Goal: Information Seeking & Learning: Learn about a topic

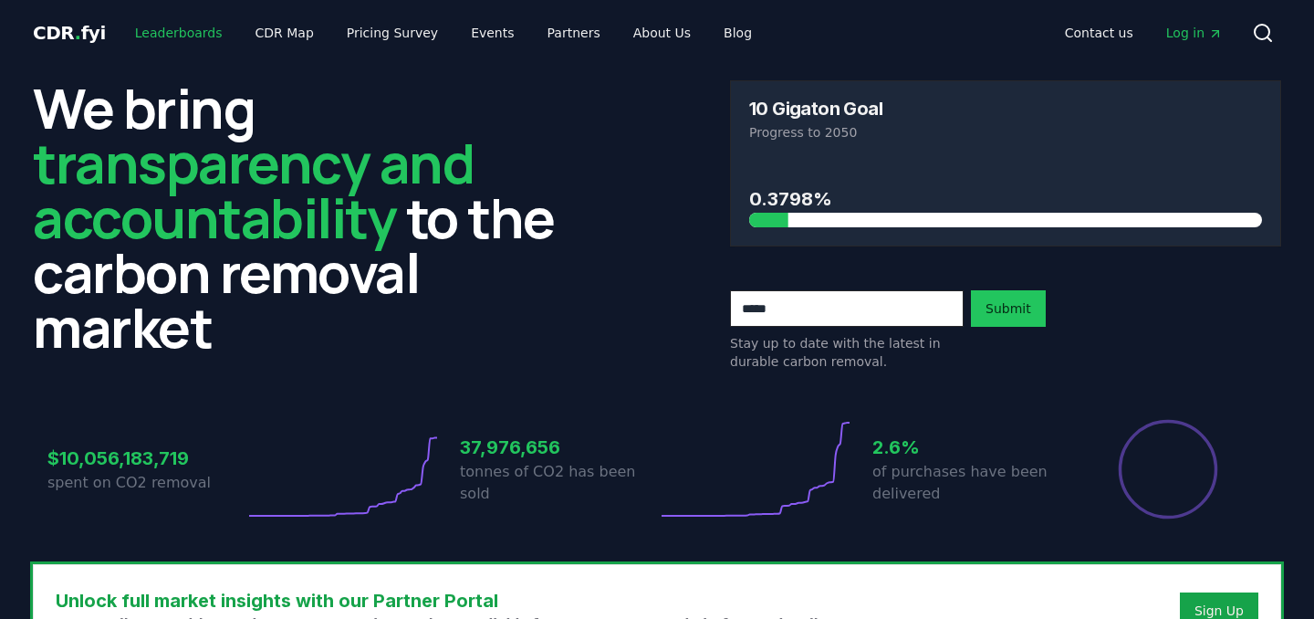
click at [191, 20] on link "Leaderboards" at bounding box center [178, 32] width 117 height 33
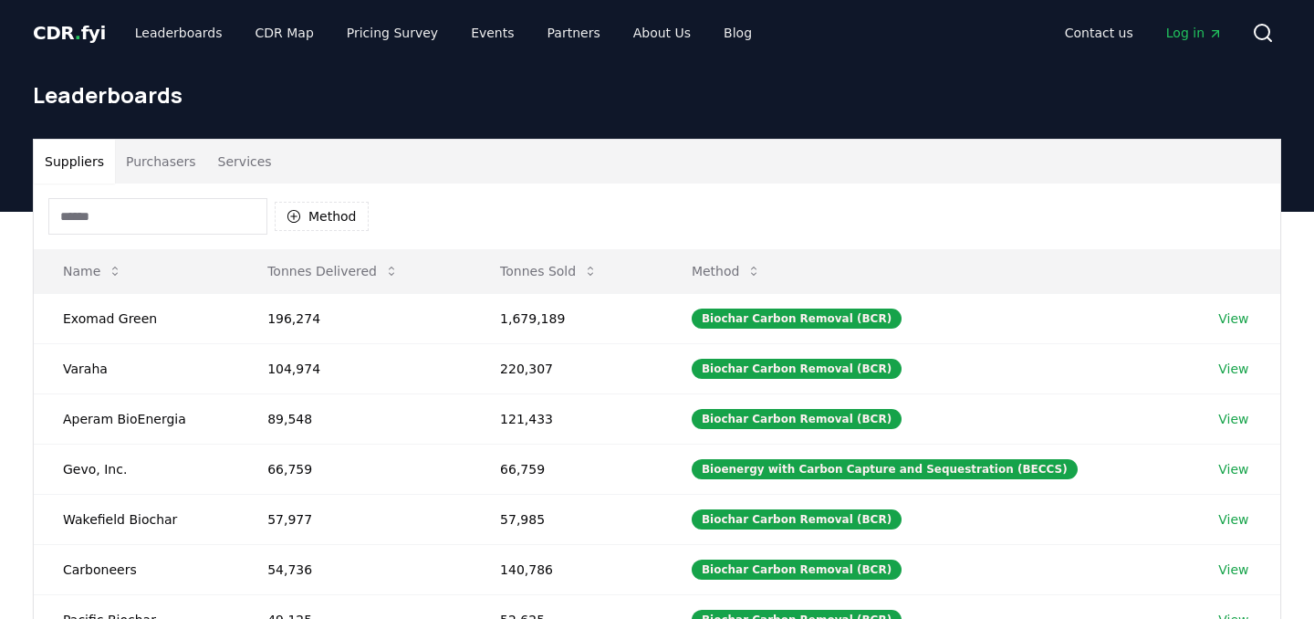
click at [170, 175] on button "Purchasers" at bounding box center [161, 162] width 92 height 44
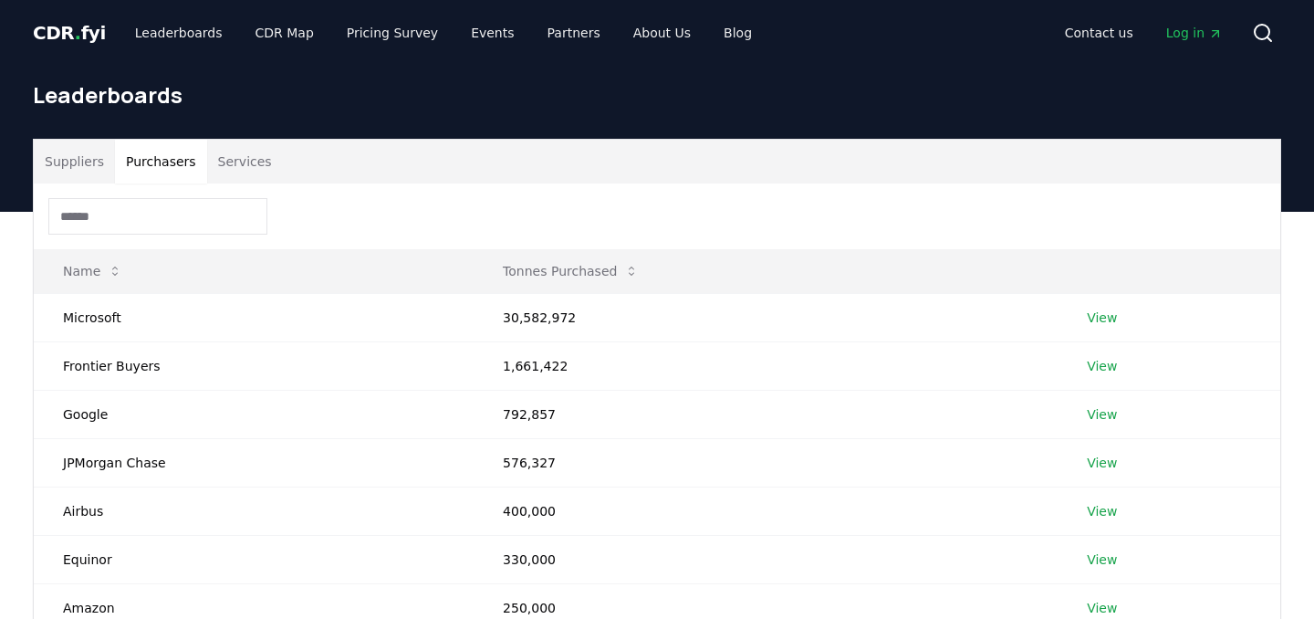
click at [90, 175] on button "Suppliers" at bounding box center [74, 162] width 81 height 44
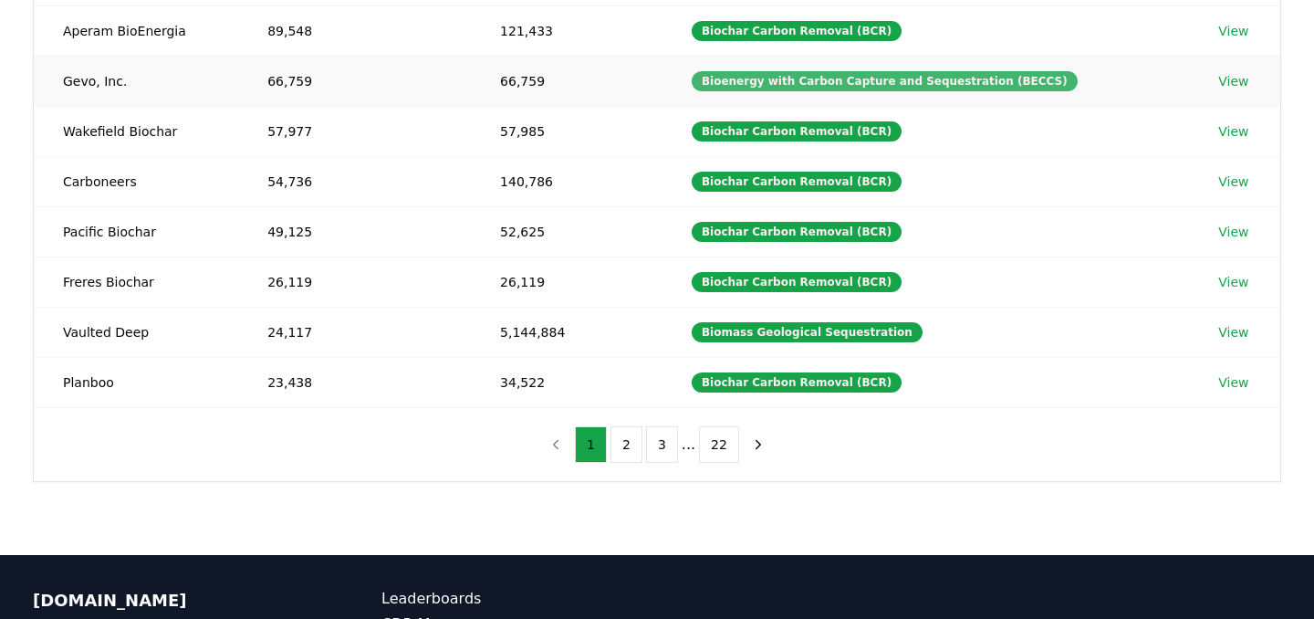
scroll to position [405, 0]
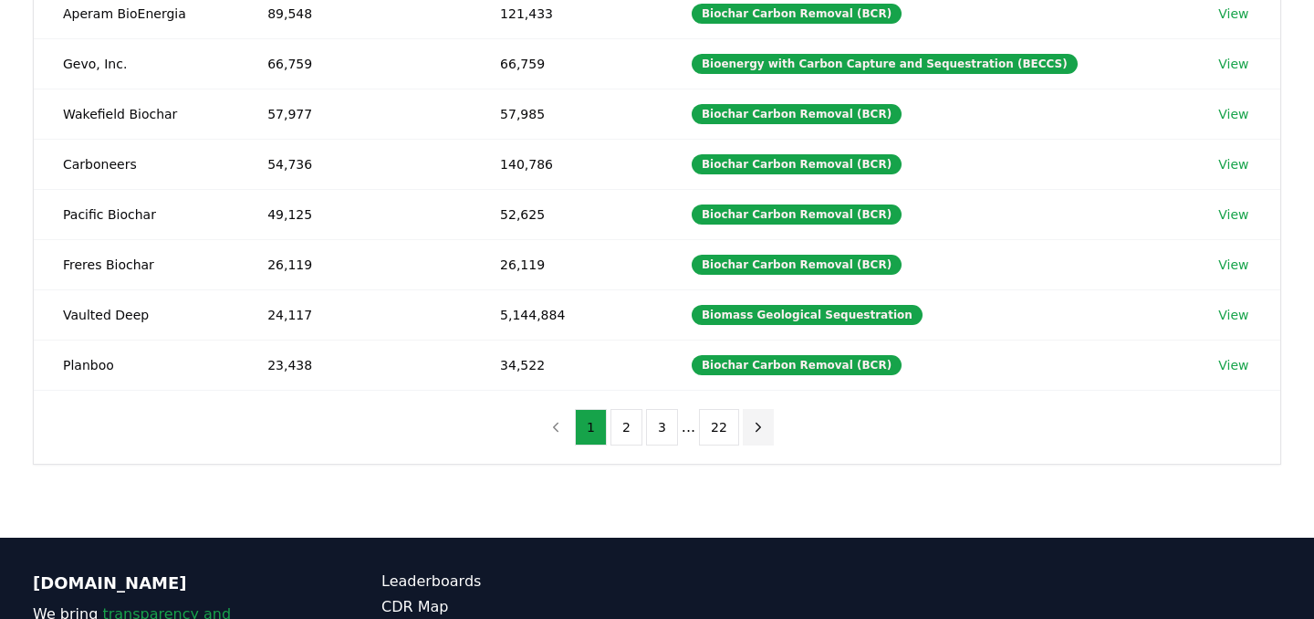
click at [760, 438] on button "next page" at bounding box center [758, 427] width 31 height 37
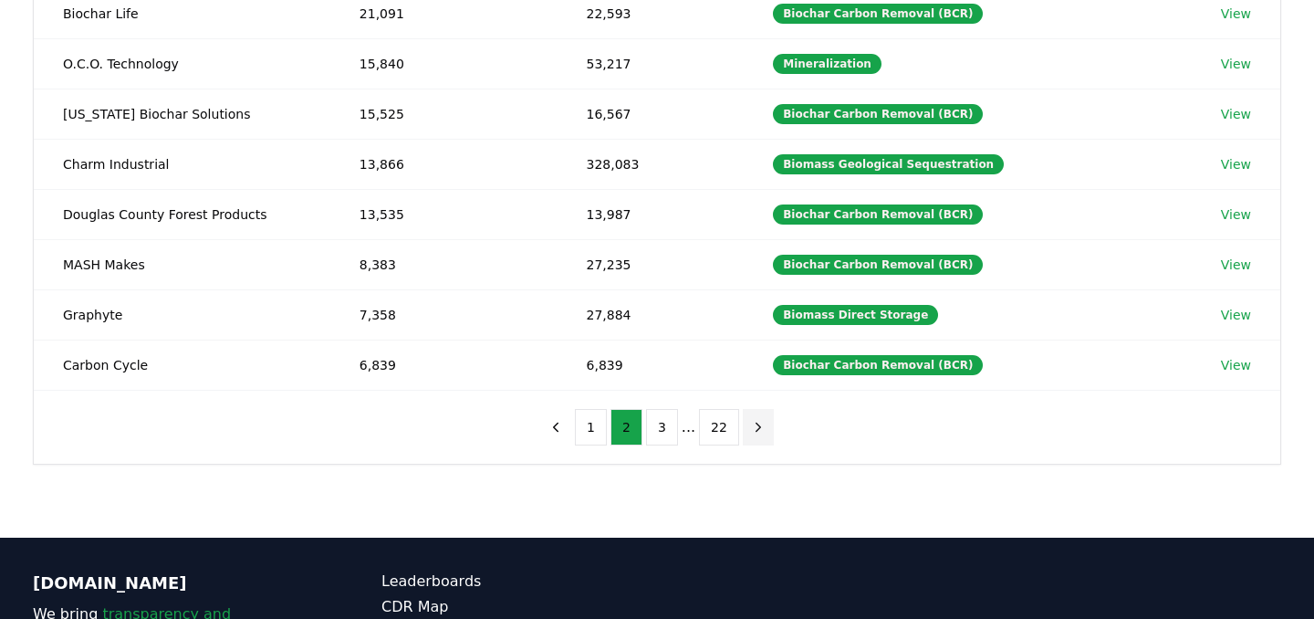
click at [756, 424] on icon "next page" at bounding box center [758, 427] width 16 height 16
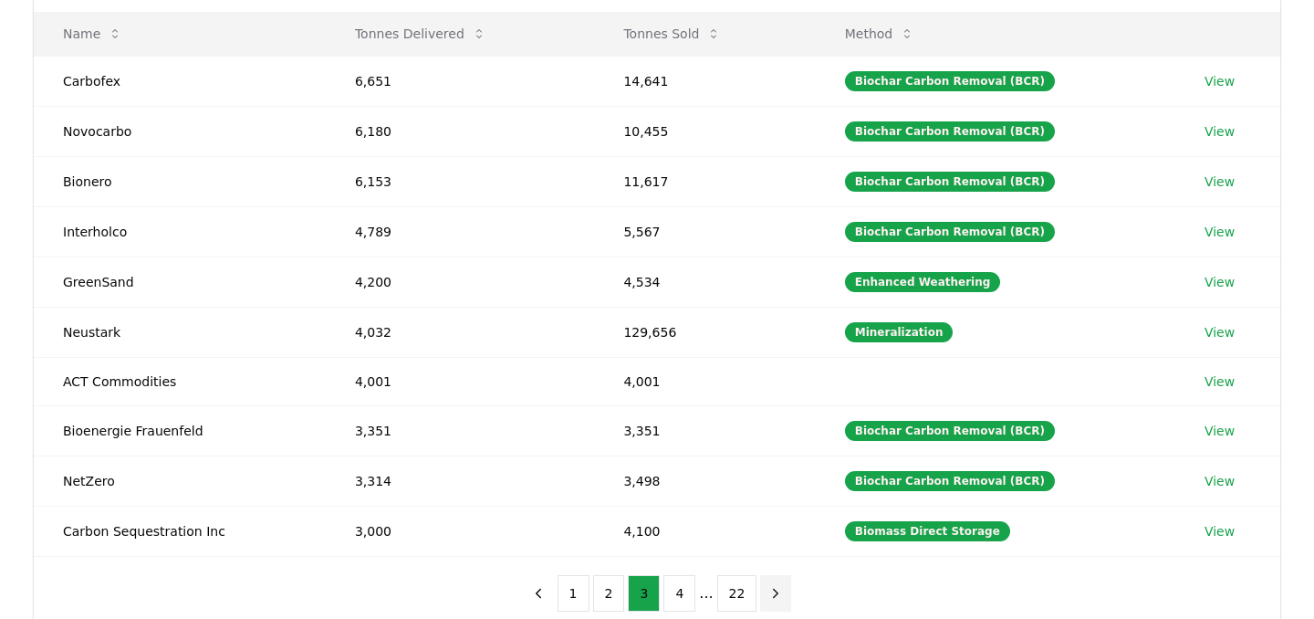
scroll to position [250, 0]
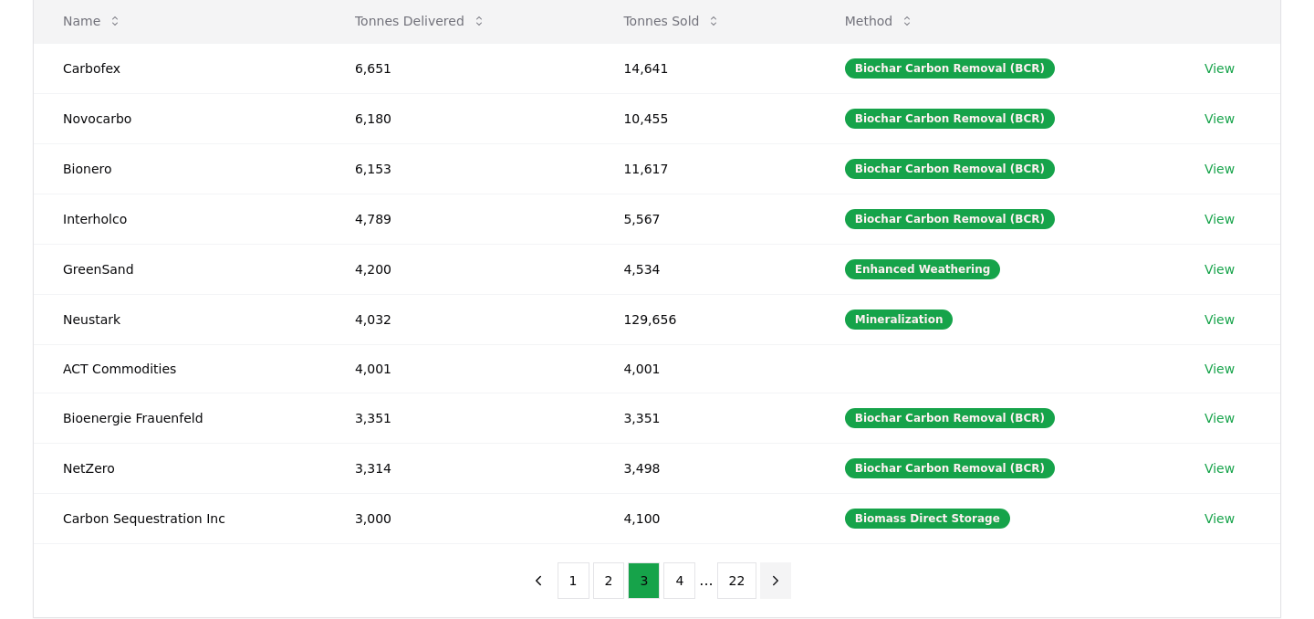
click at [768, 580] on icon "next page" at bounding box center [776, 580] width 16 height 16
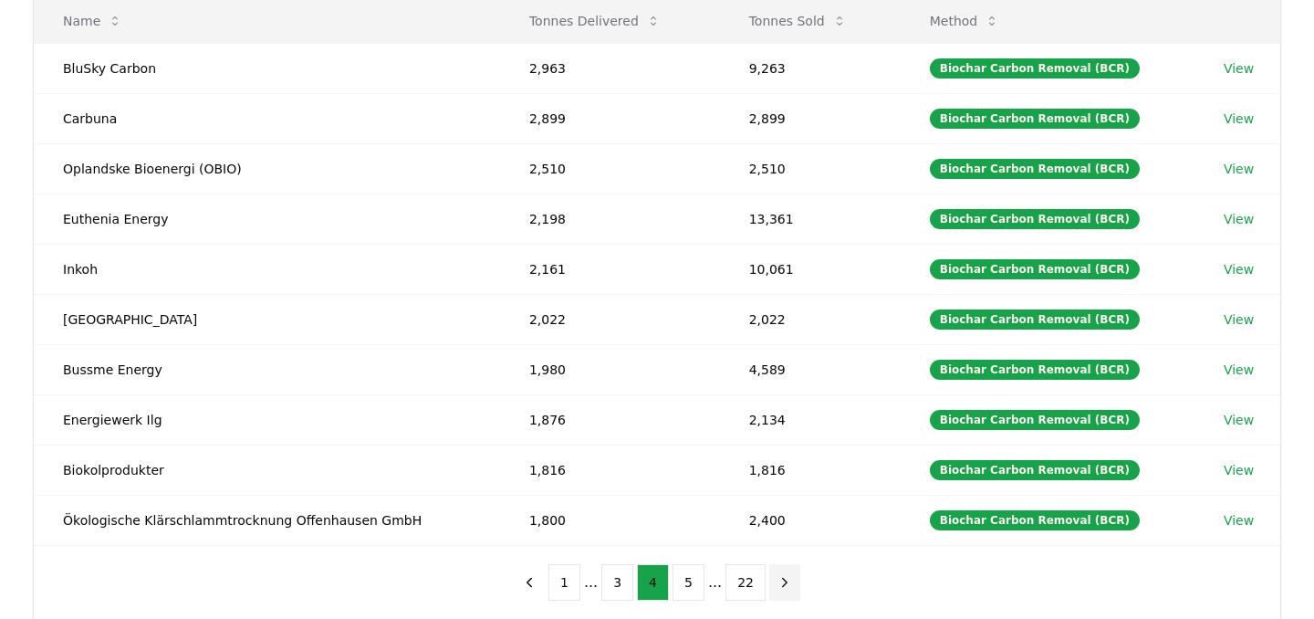
click at [777, 579] on icon "next page" at bounding box center [785, 582] width 16 height 16
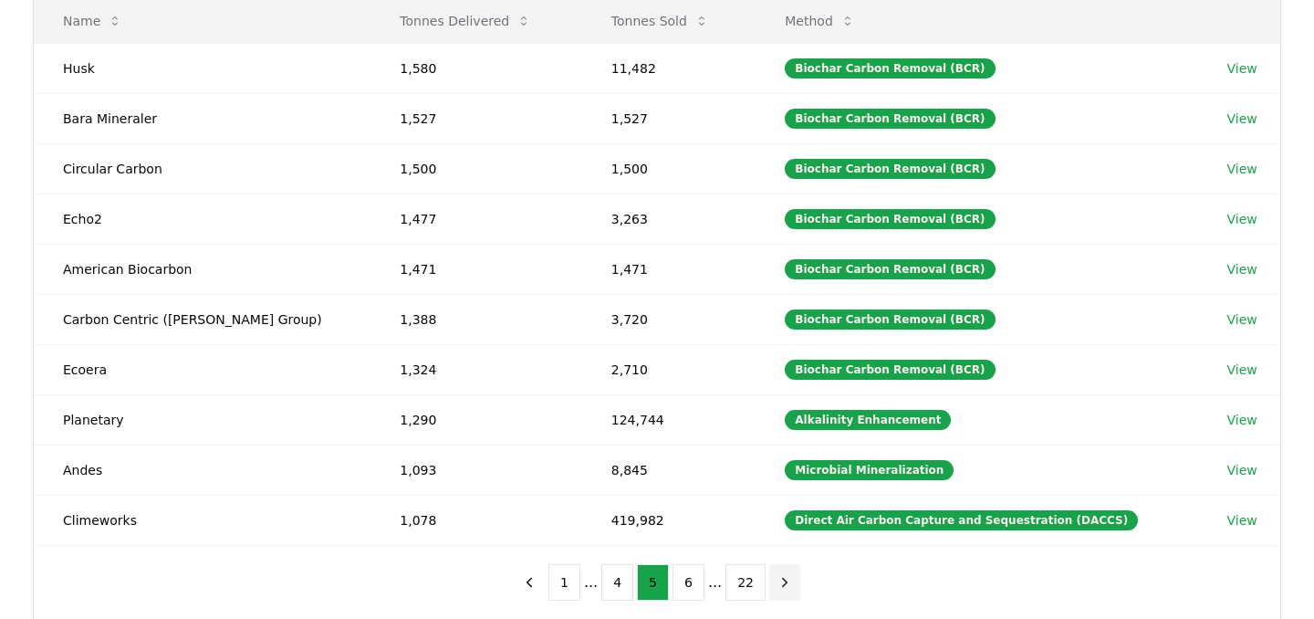
click at [777, 579] on icon "next page" at bounding box center [785, 582] width 16 height 16
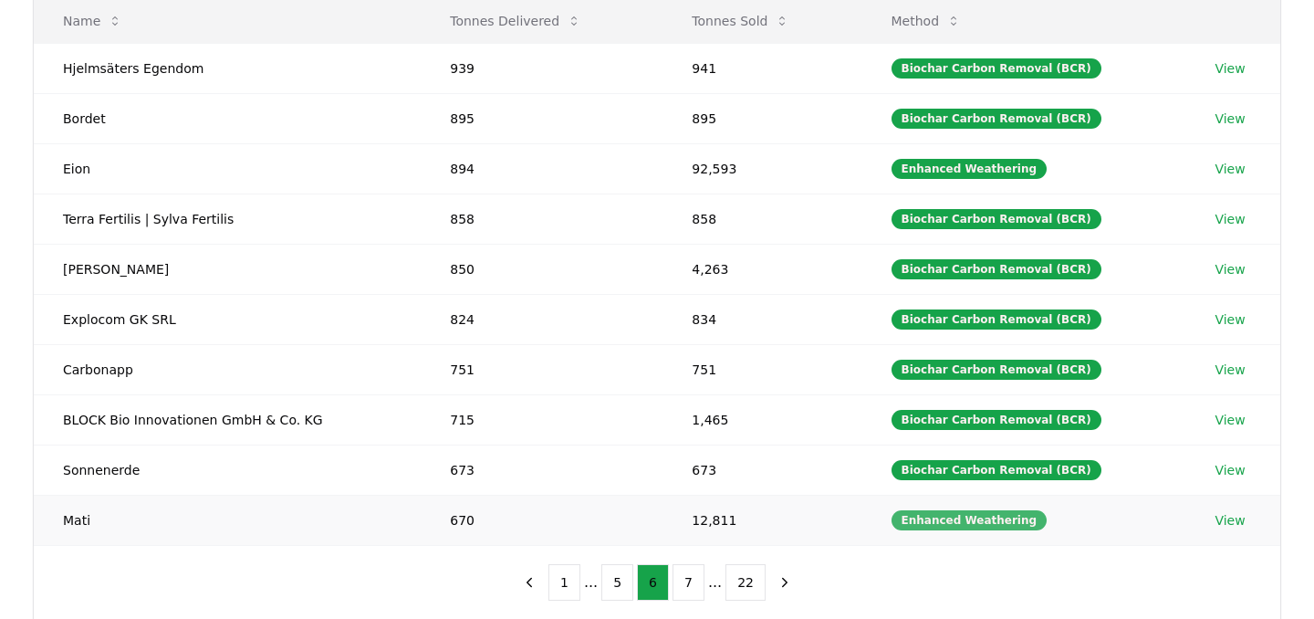
click at [947, 521] on div "Enhanced Weathering" at bounding box center [970, 520] width 156 height 20
click at [1013, 522] on div "Enhanced Weathering" at bounding box center [970, 520] width 156 height 20
click at [1228, 518] on link "View" at bounding box center [1230, 520] width 30 height 18
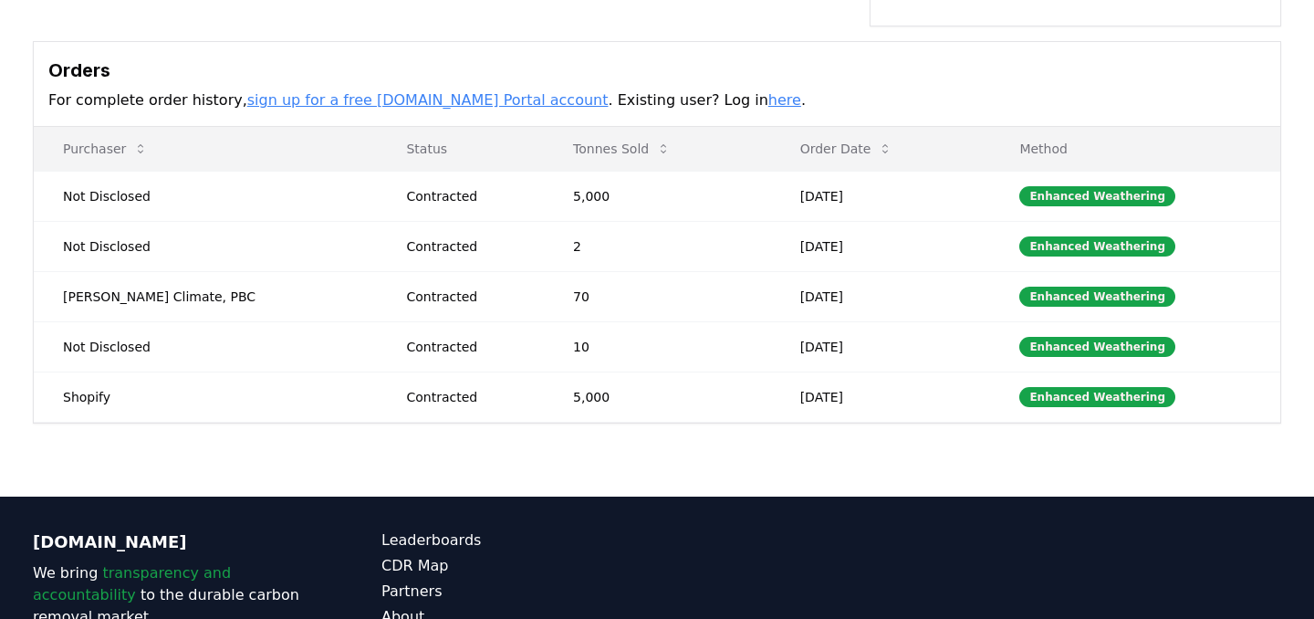
scroll to position [631, 0]
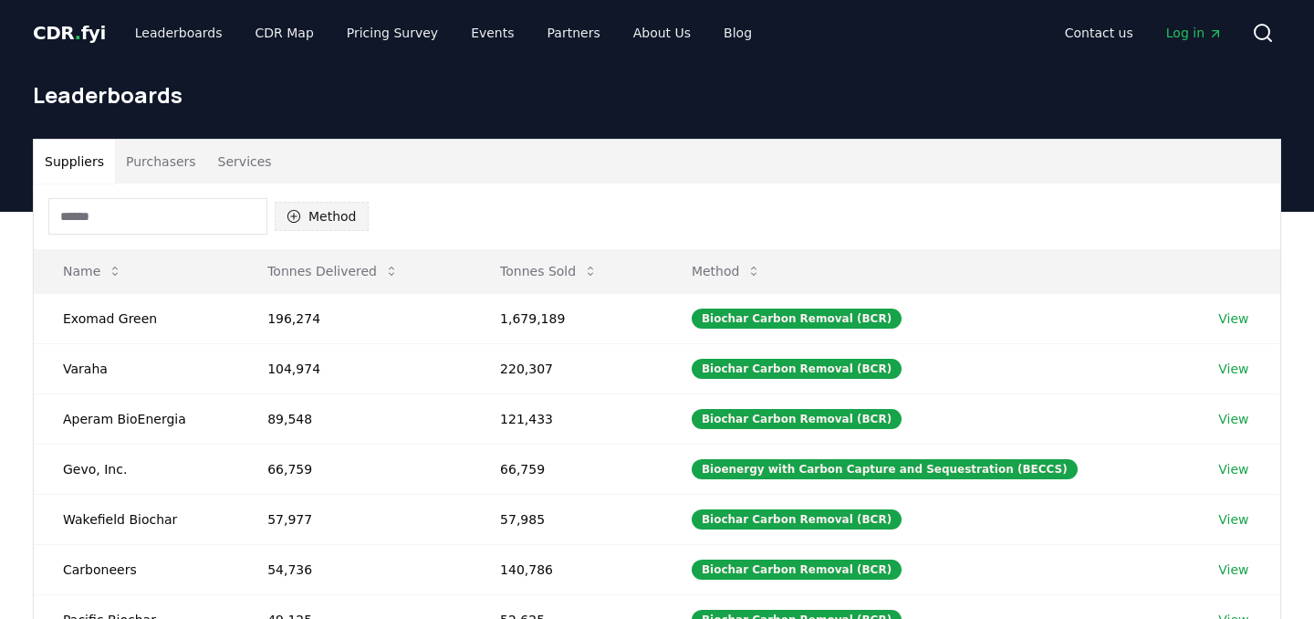
click at [301, 217] on button "Method" at bounding box center [322, 216] width 94 height 29
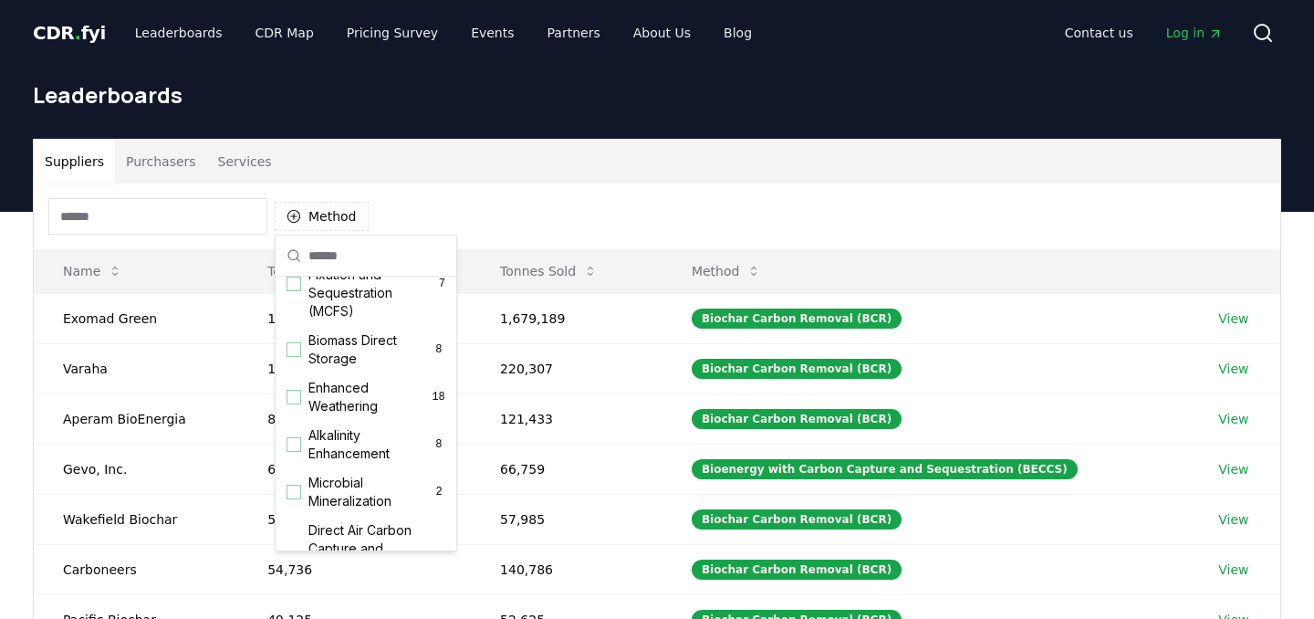
scroll to position [251, 0]
click at [288, 391] on div "Suggestions" at bounding box center [294, 392] width 15 height 15
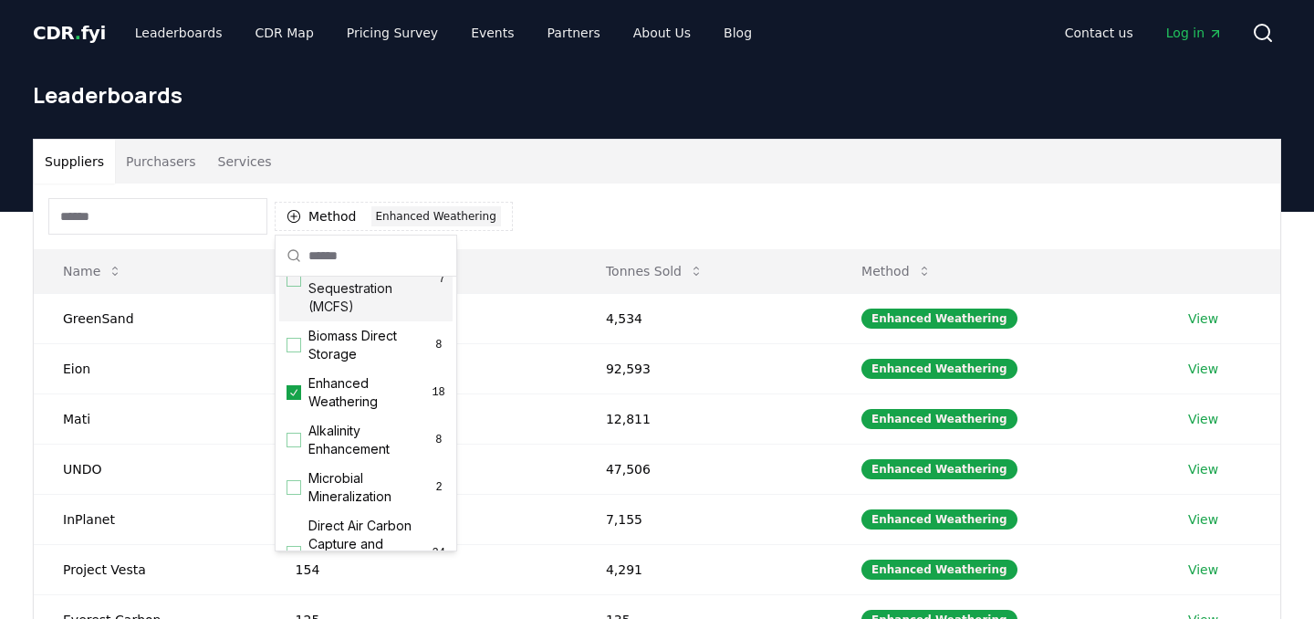
click at [560, 221] on div "Method 1 Enhanced Weathering" at bounding box center [657, 216] width 1247 height 66
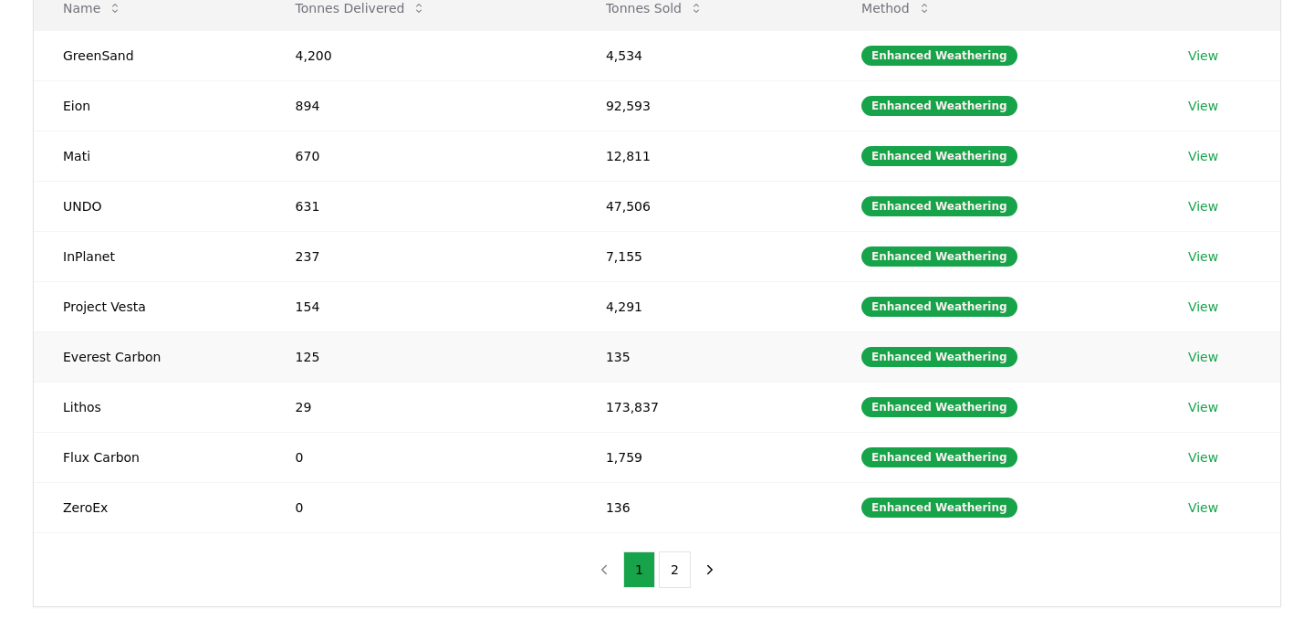
scroll to position [268, 0]
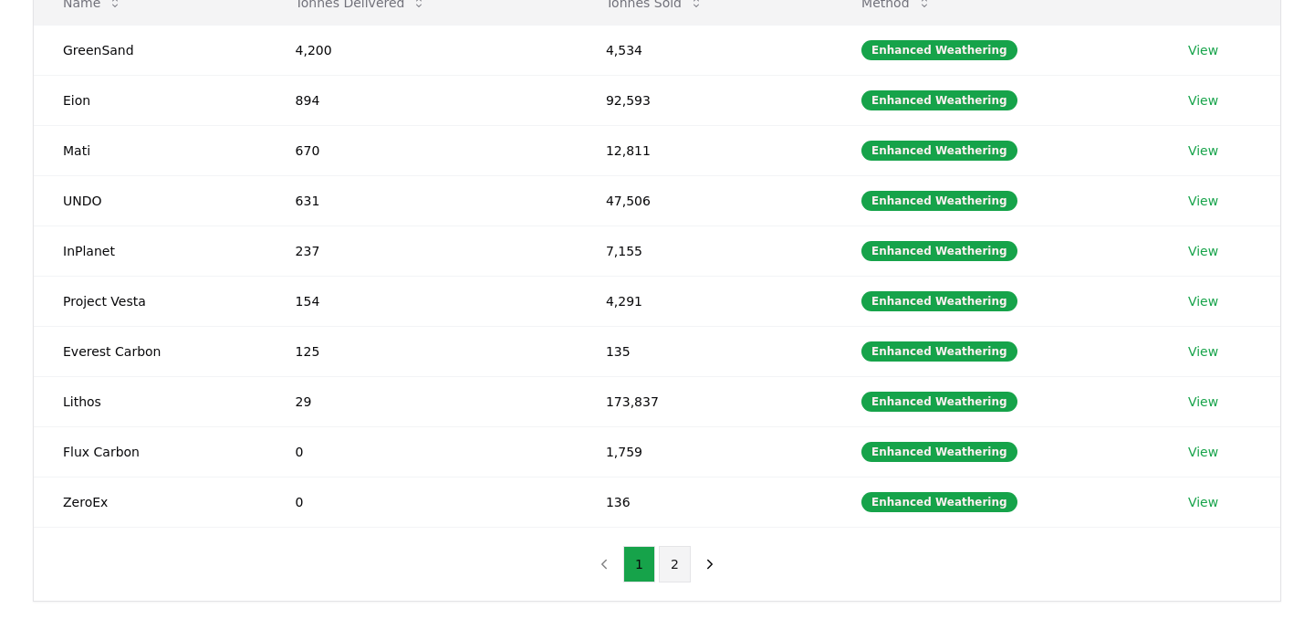
click at [662, 557] on button "2" at bounding box center [675, 564] width 32 height 37
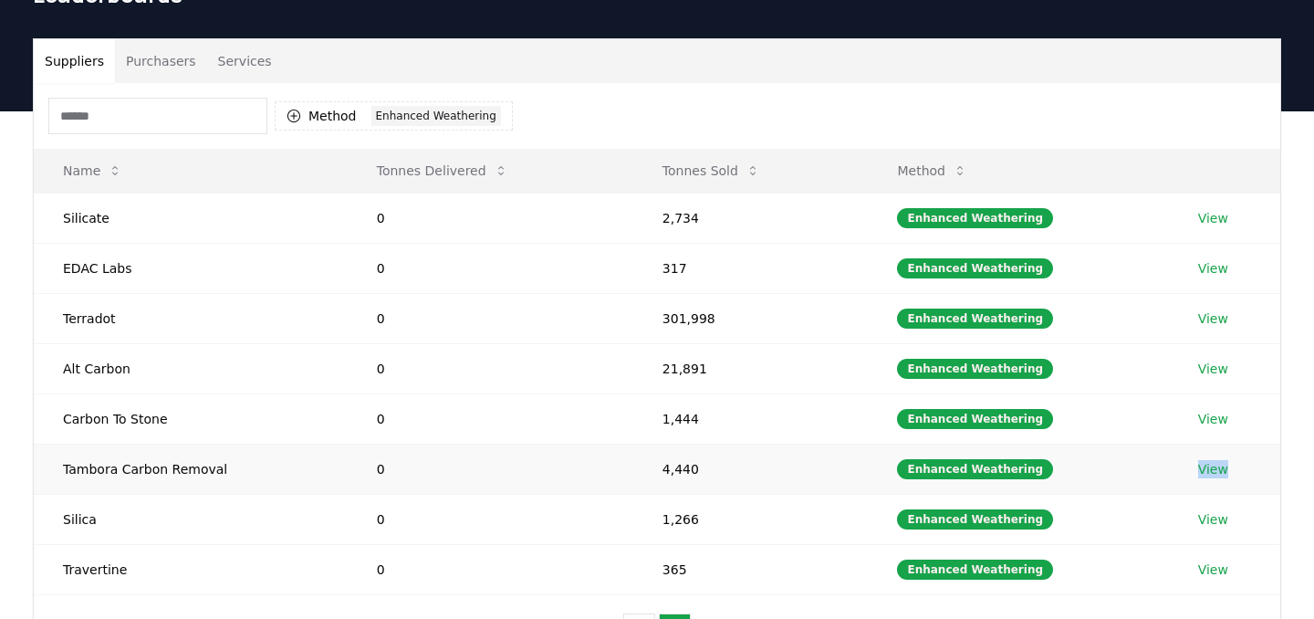
scroll to position [99, 0]
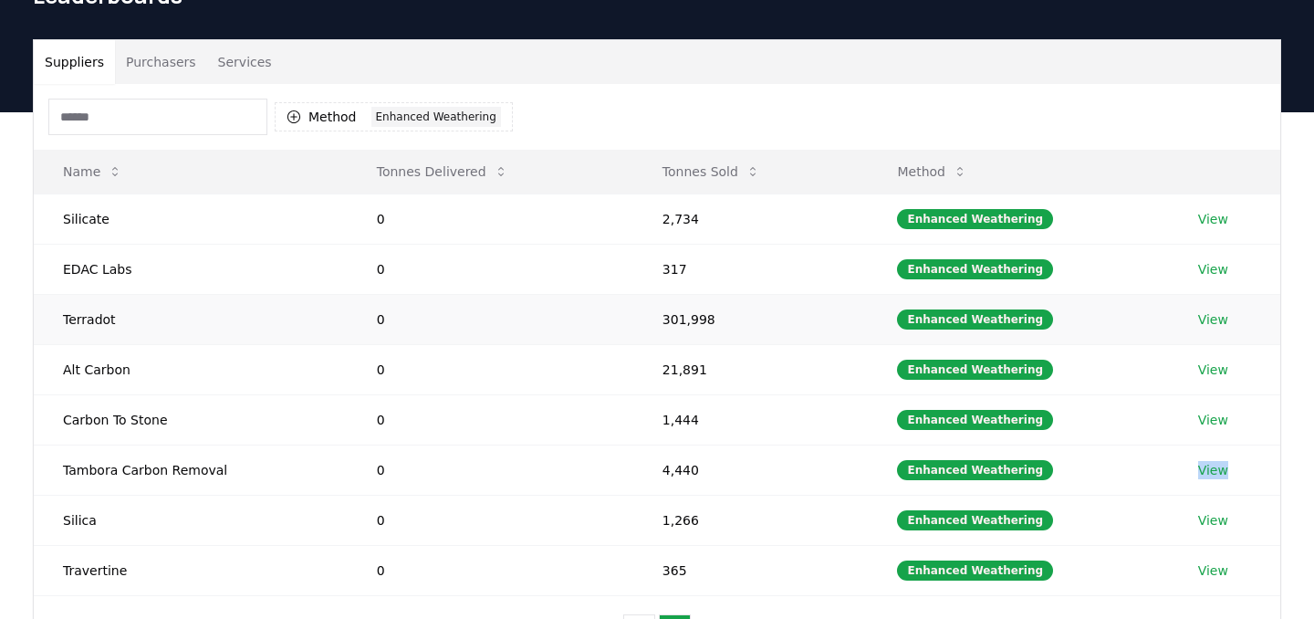
click at [1218, 318] on link "View" at bounding box center [1213, 319] width 30 height 18
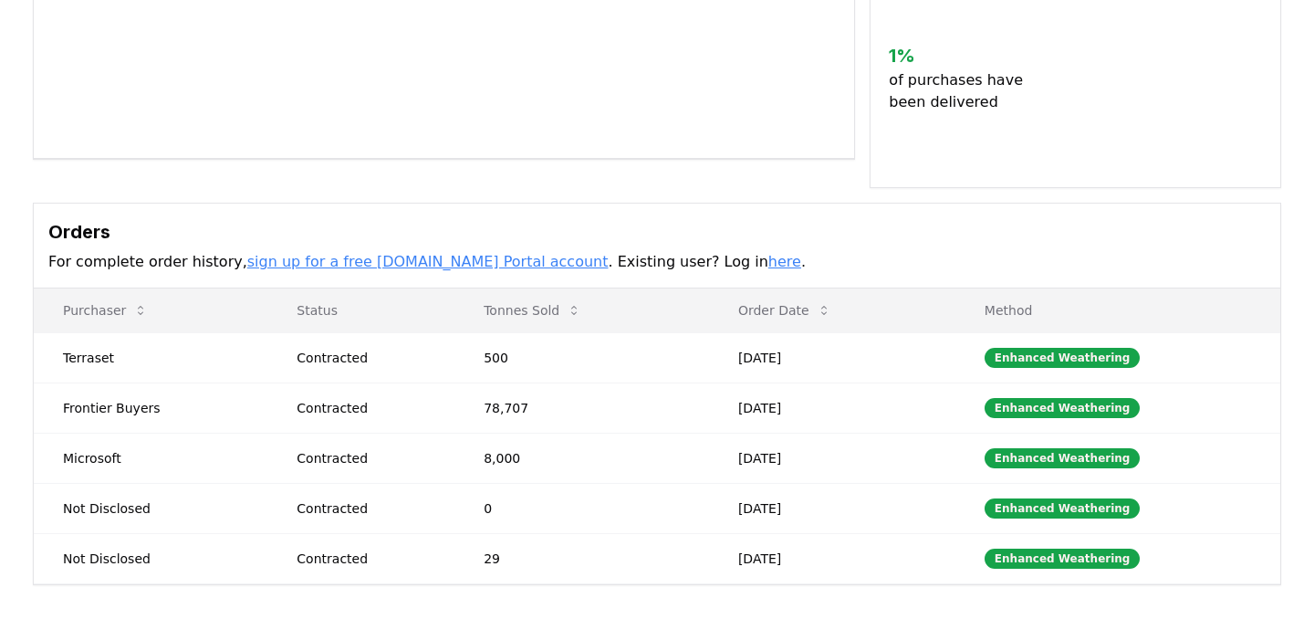
scroll to position [274, 0]
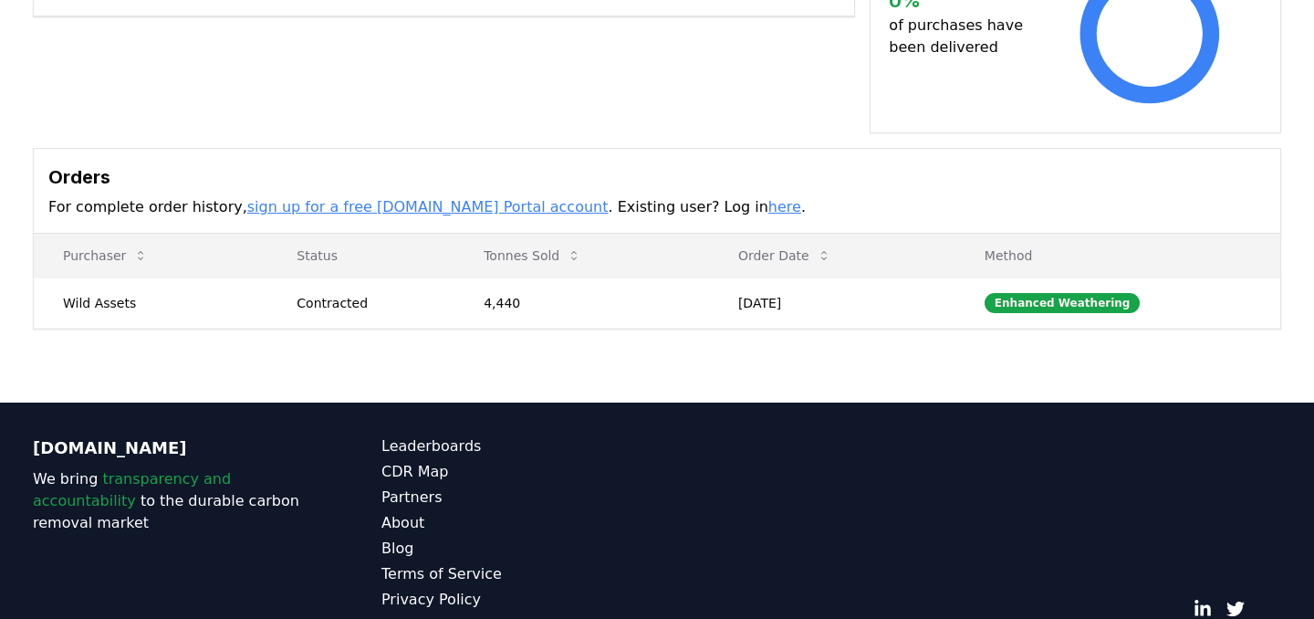
scroll to position [542, 0]
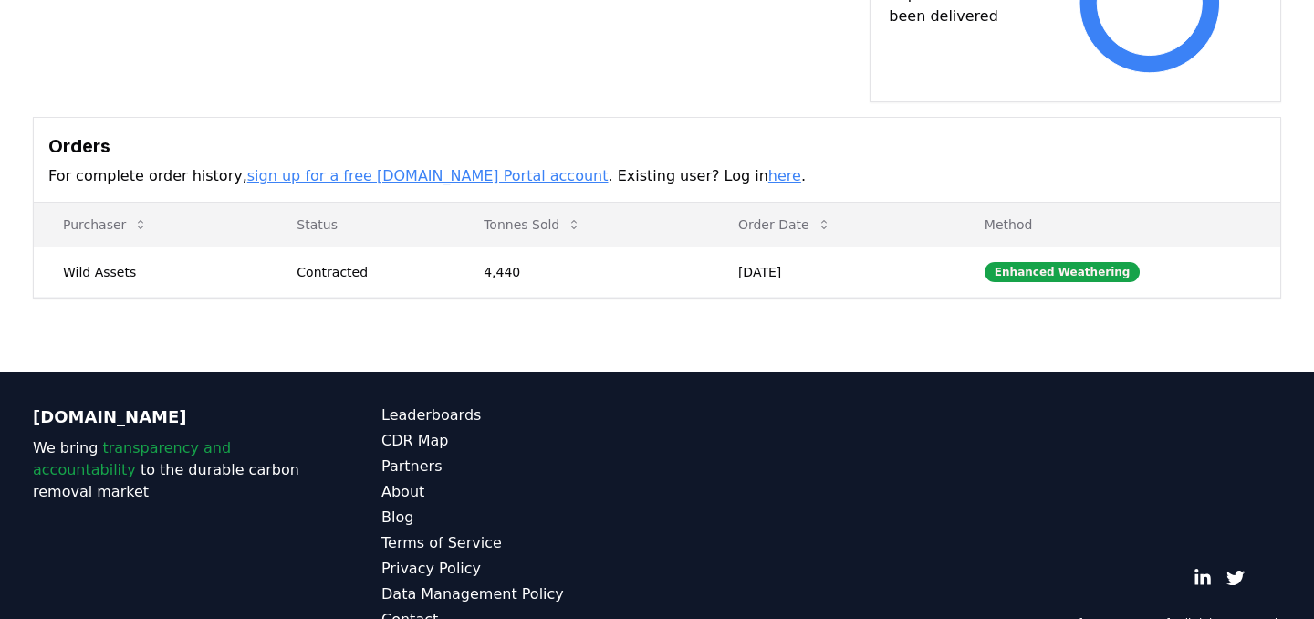
click at [93, 246] on td "Wild Assets" at bounding box center [151, 271] width 234 height 50
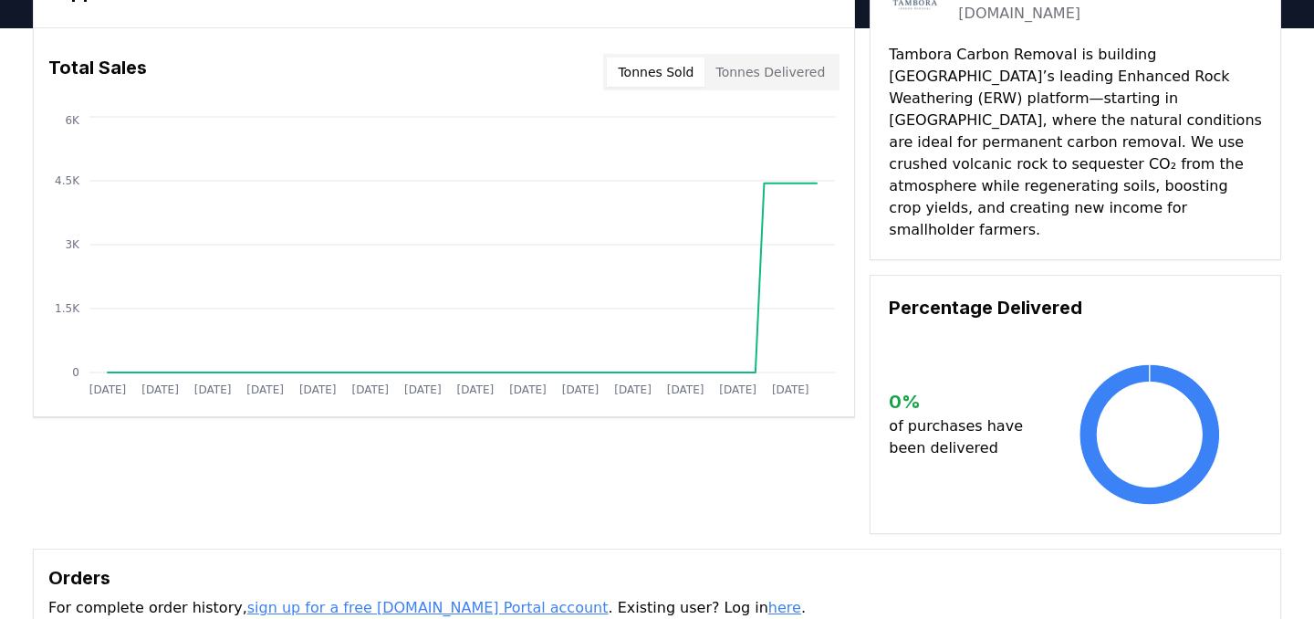
scroll to position [0, 0]
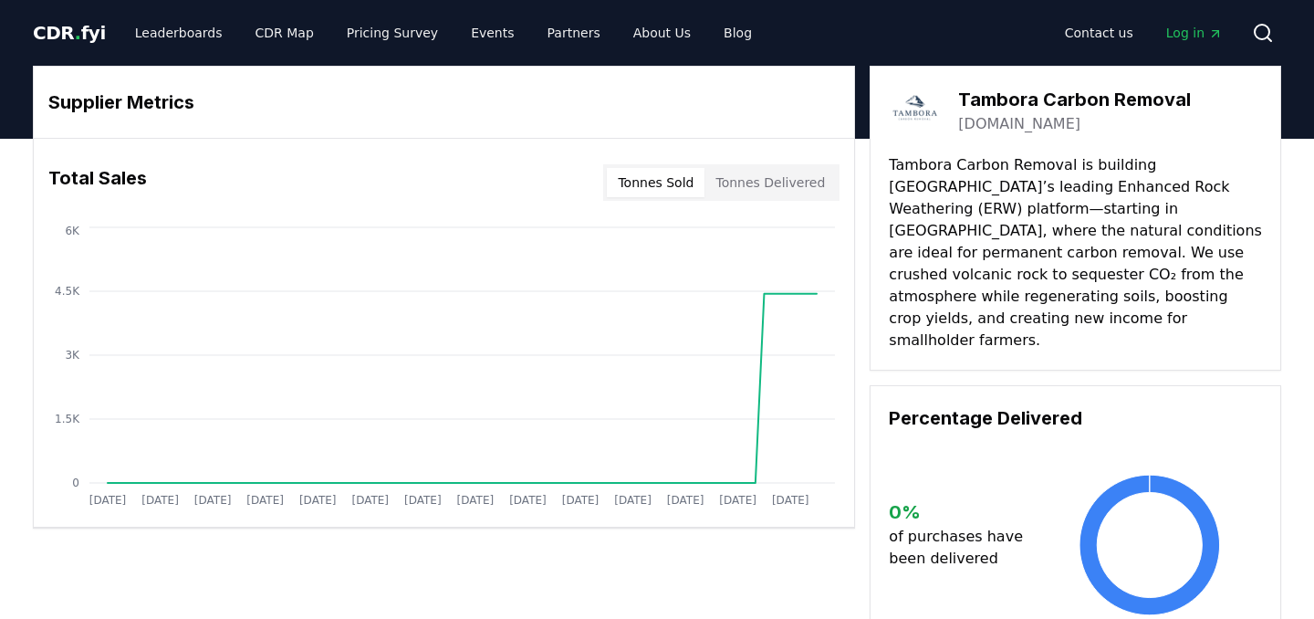
click at [1005, 112] on h3 "Tambora Carbon Removal" at bounding box center [1074, 99] width 233 height 27
click at [1004, 123] on link "tambora.asia" at bounding box center [1019, 124] width 122 height 22
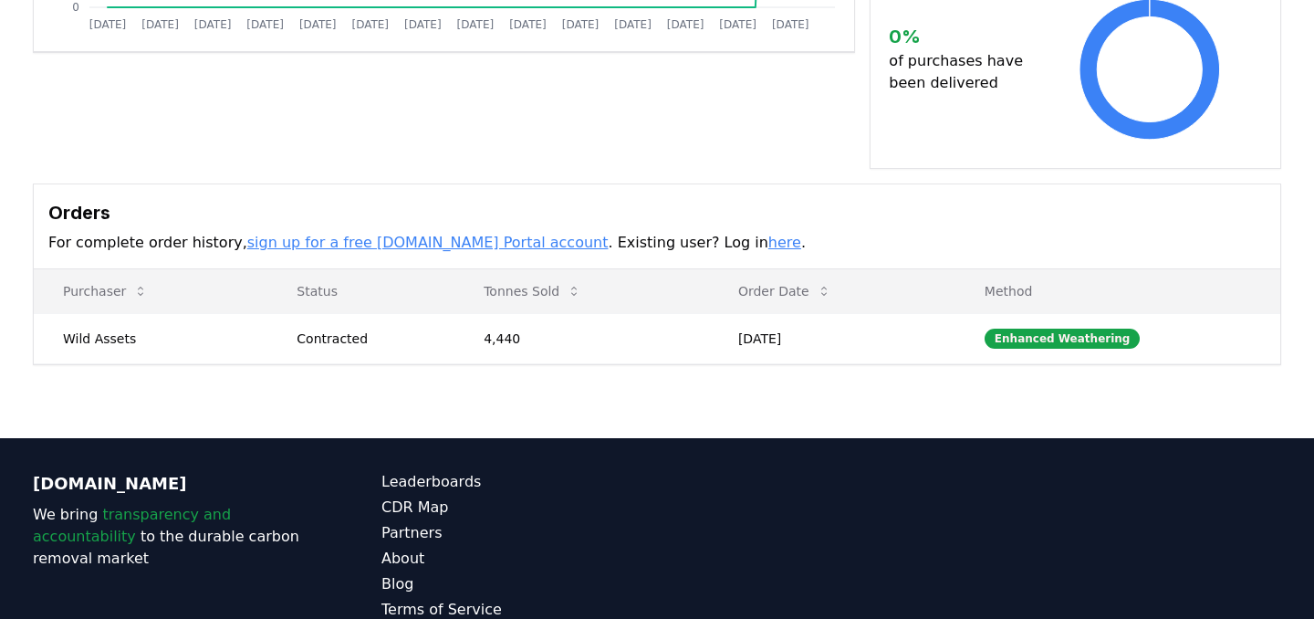
scroll to position [542, 0]
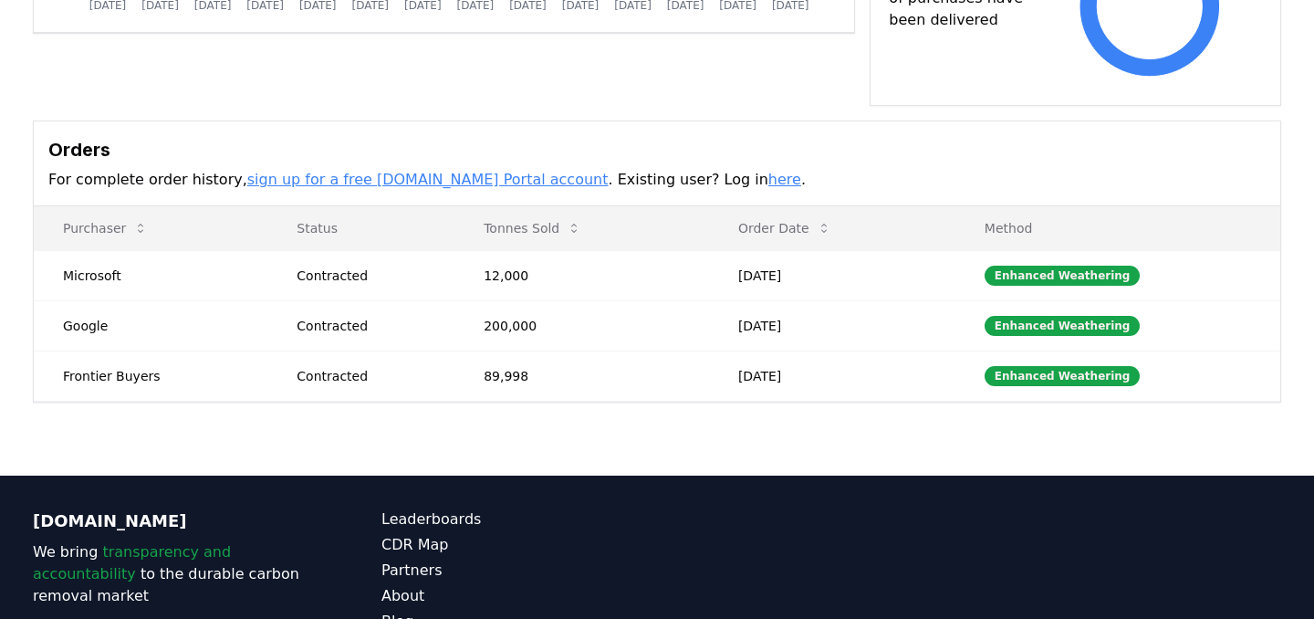
scroll to position [621, 0]
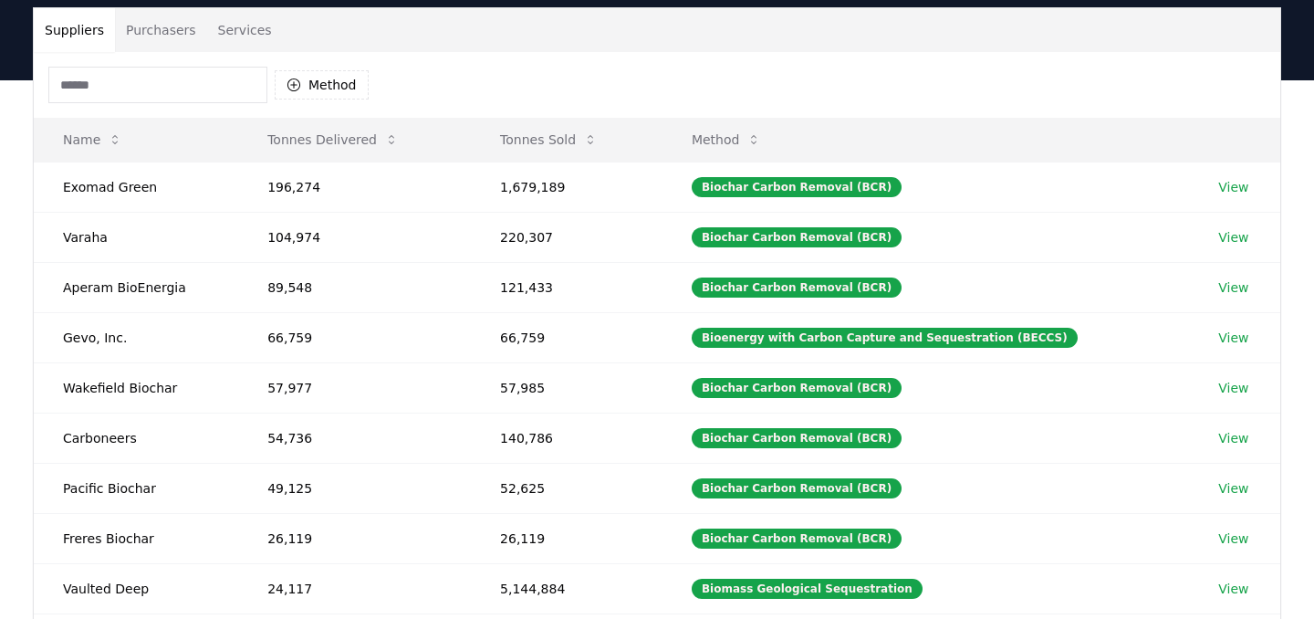
scroll to position [116, 0]
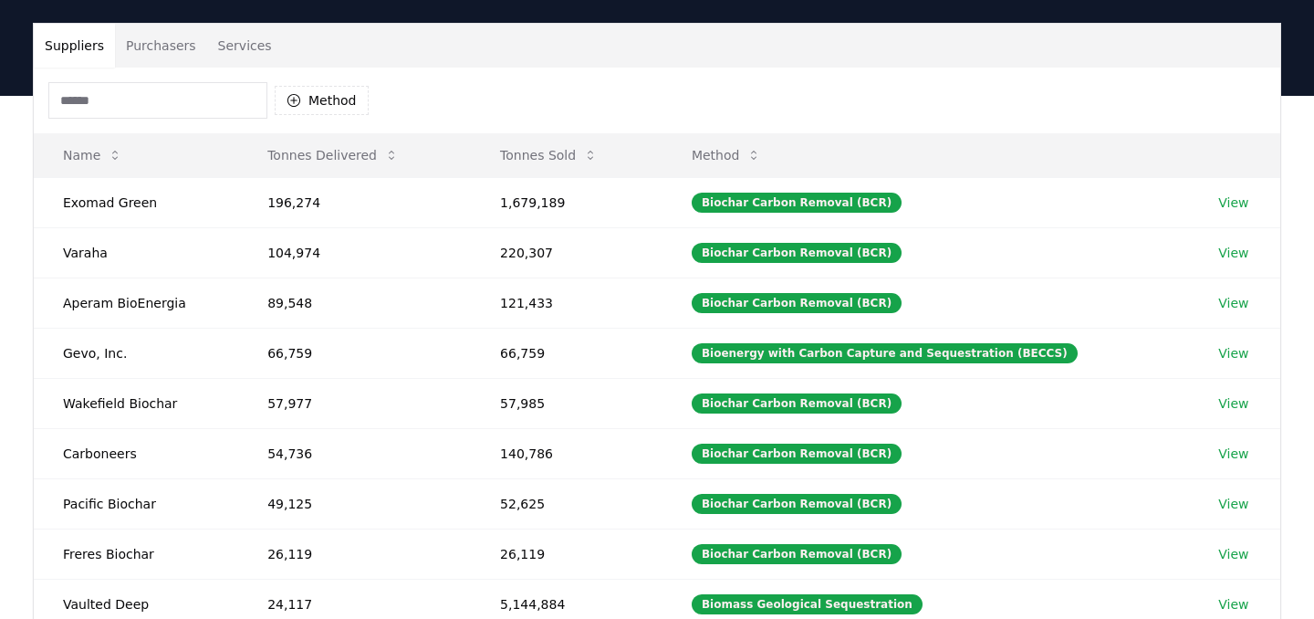
click at [328, 117] on div "Method" at bounding box center [208, 100] width 320 height 37
click at [325, 103] on button "Method" at bounding box center [322, 100] width 94 height 29
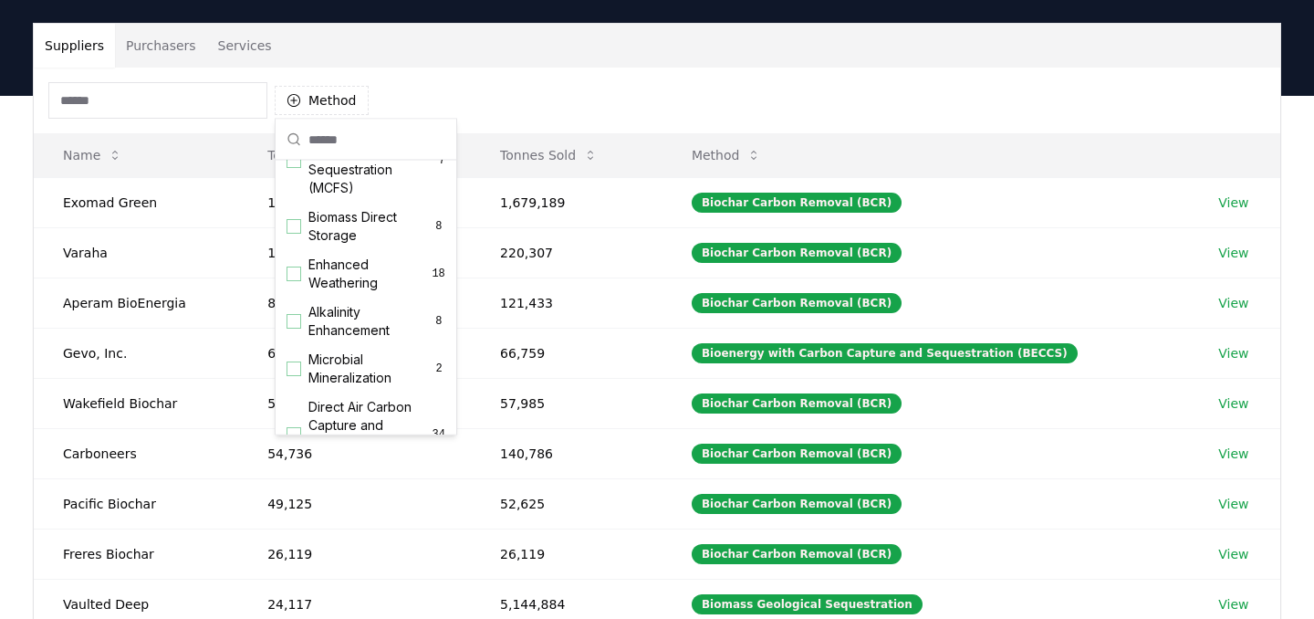
scroll to position [273, 0]
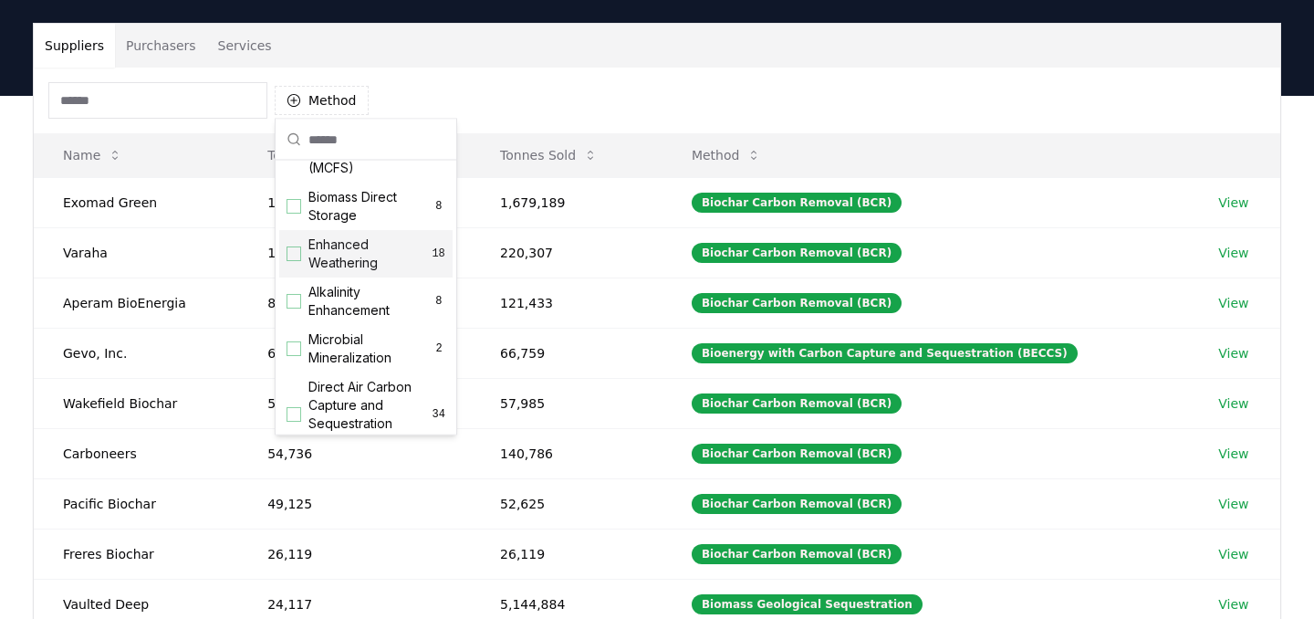
click at [298, 257] on div "Suggestions" at bounding box center [294, 254] width 15 height 15
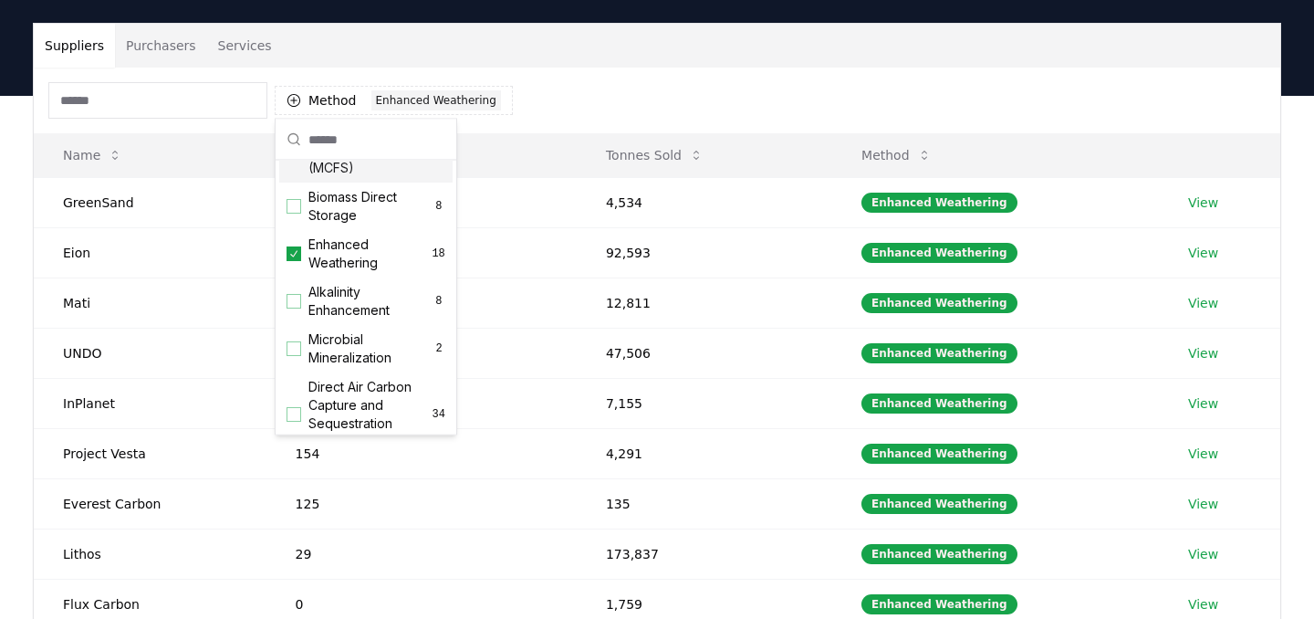
click at [632, 121] on div "Method 1 Enhanced Weathering" at bounding box center [657, 101] width 1247 height 66
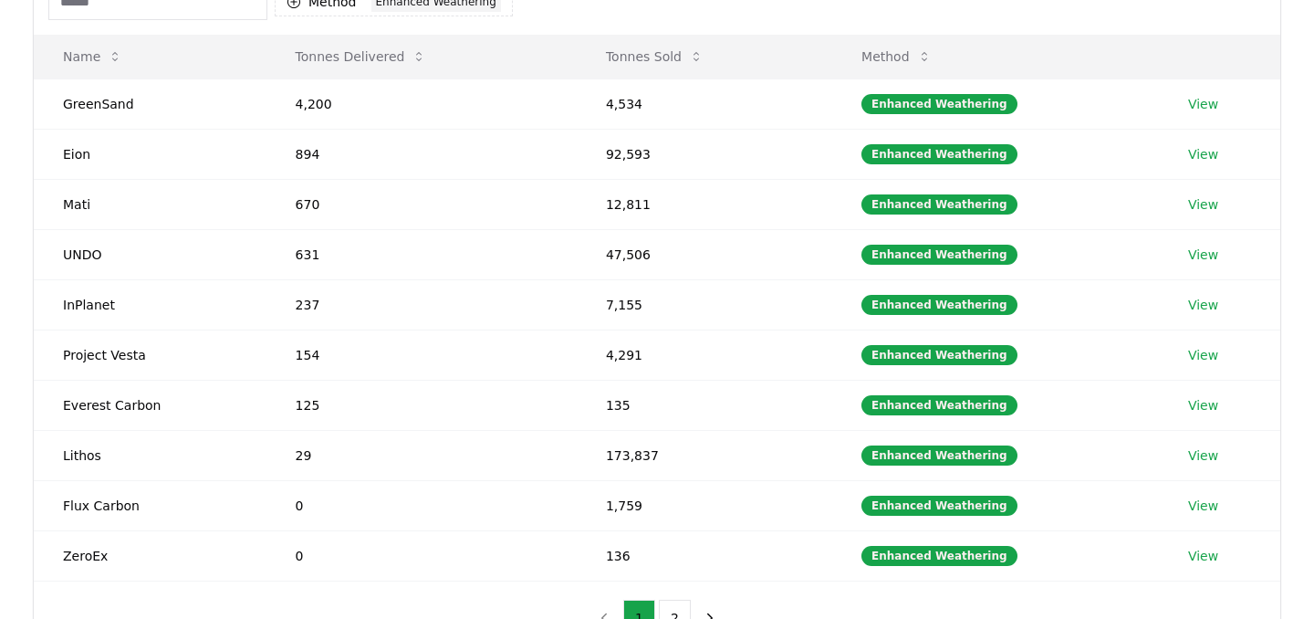
scroll to position [268, 0]
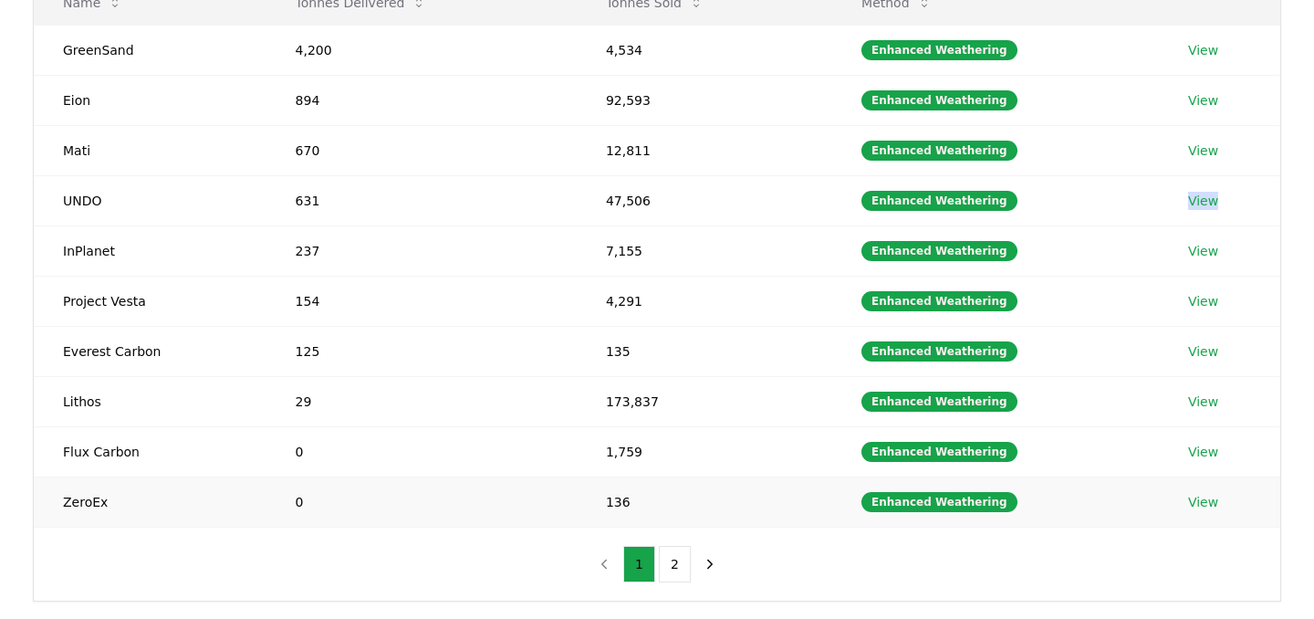
click at [1204, 506] on link "View" at bounding box center [1203, 502] width 30 height 18
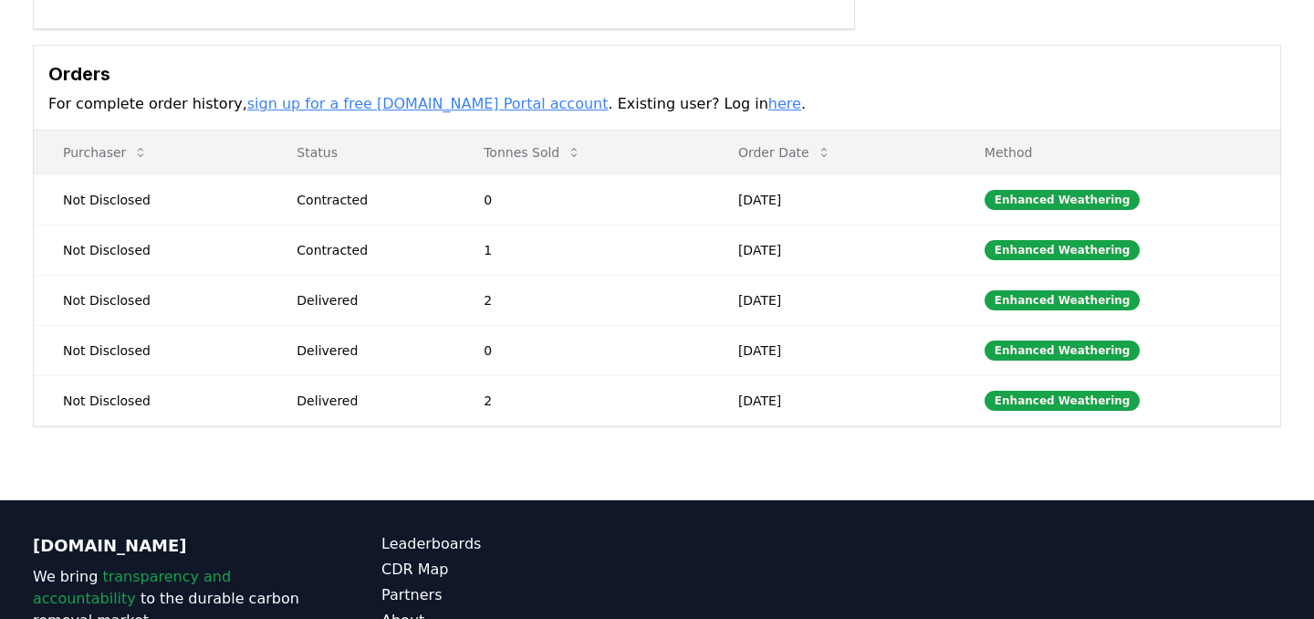
scroll to position [648, 0]
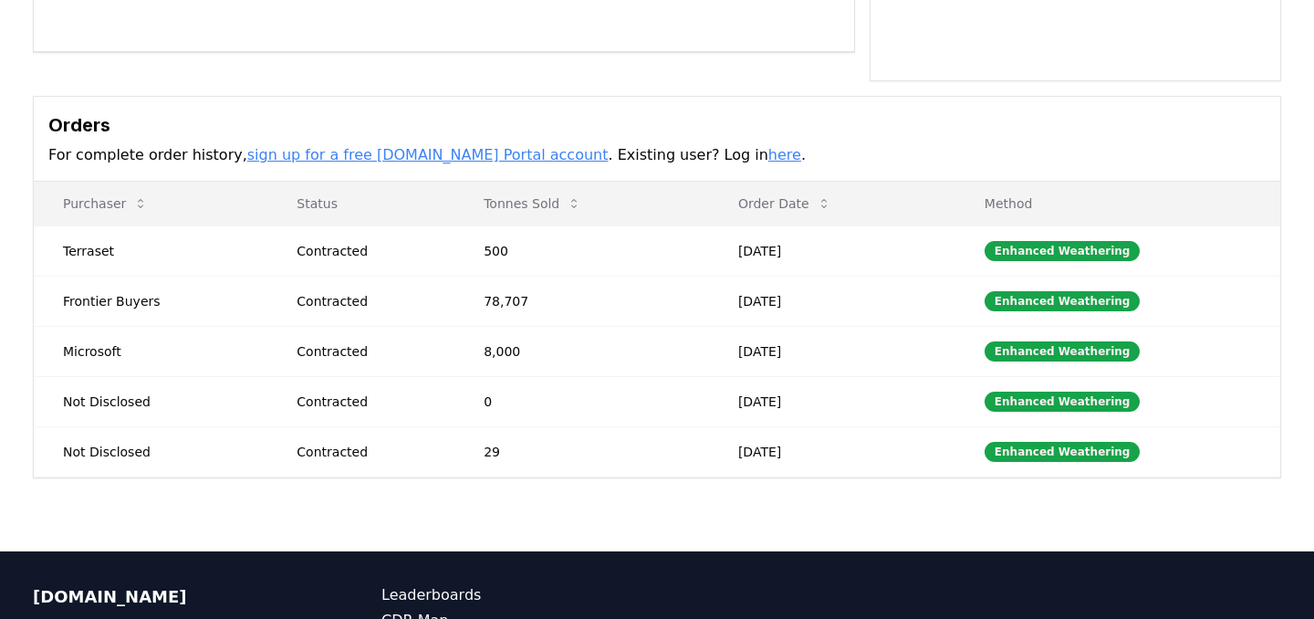
scroll to position [449, 0]
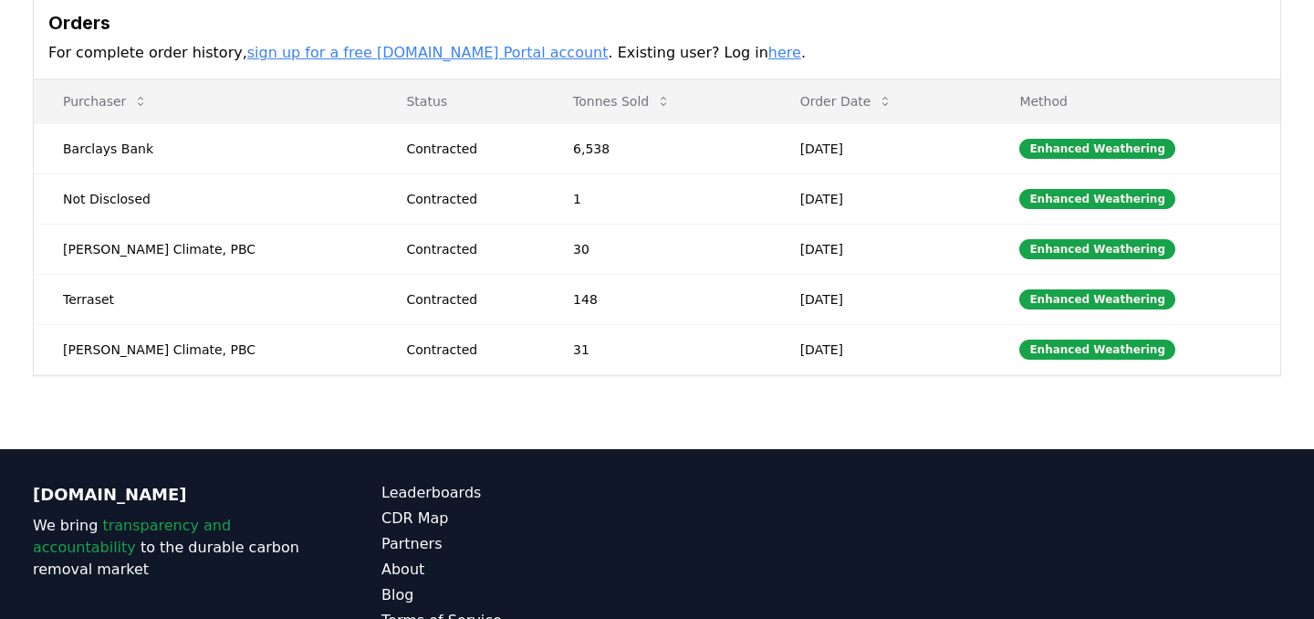
scroll to position [575, 0]
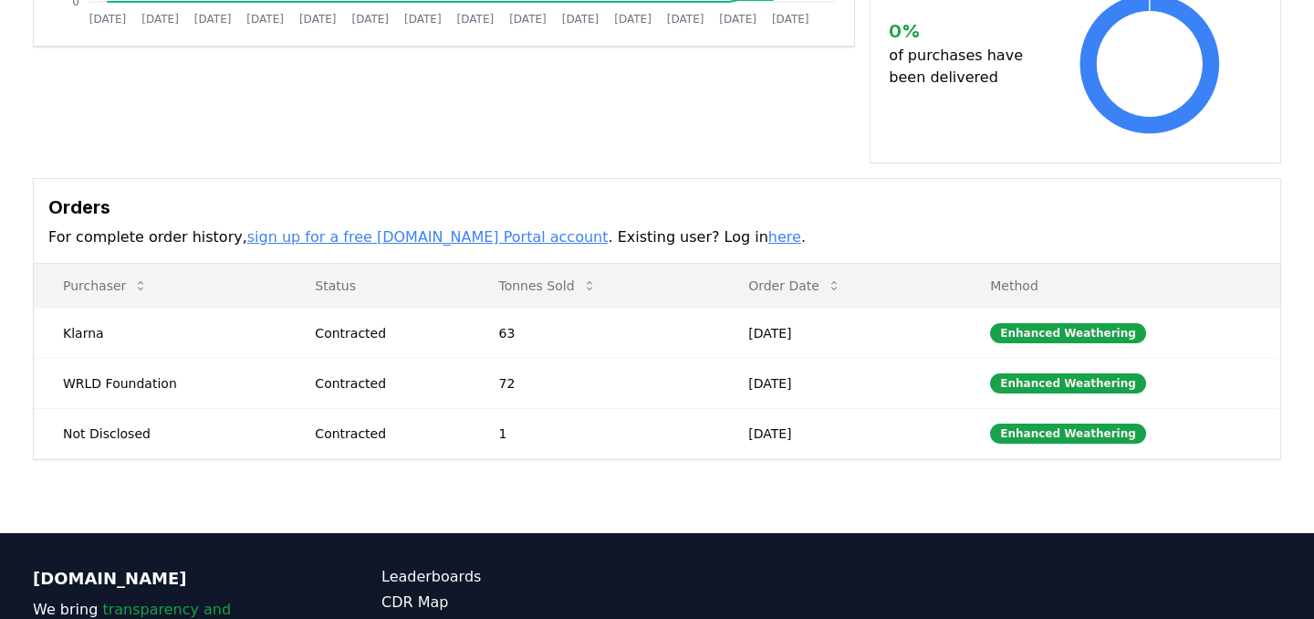
scroll to position [486, 0]
